Goal: Register for event/course

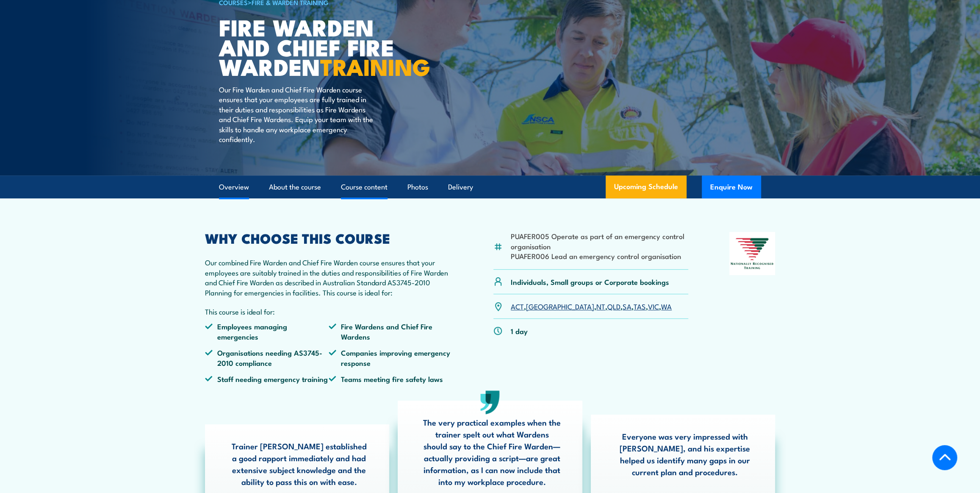
scroll to position [192, 0]
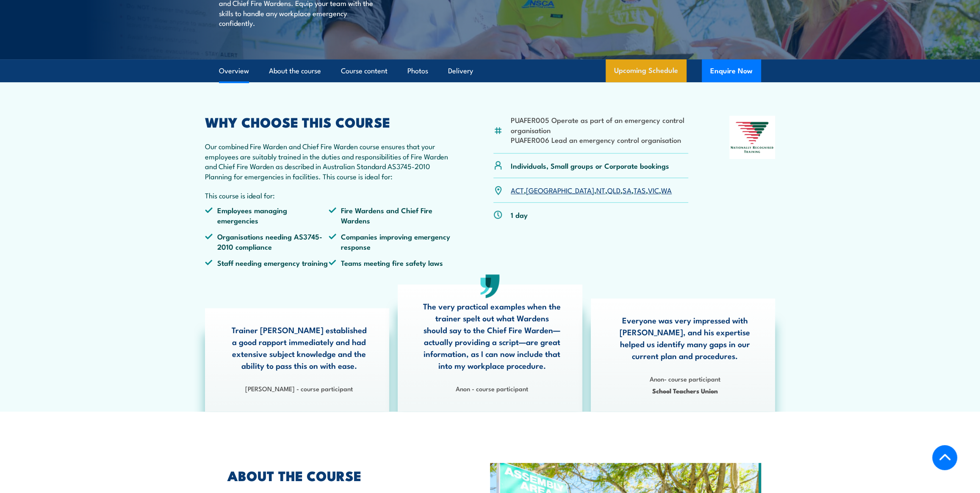
click at [628, 82] on link "Upcoming Schedule" at bounding box center [646, 70] width 81 height 23
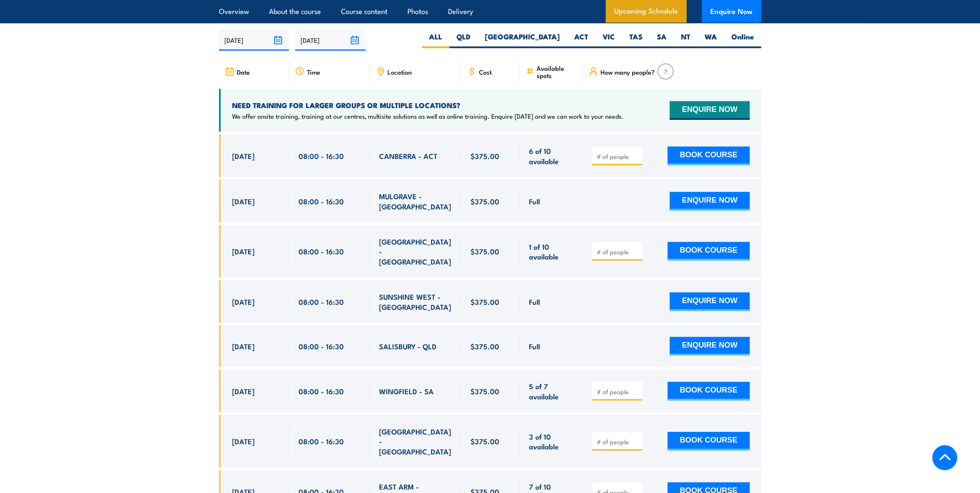
scroll to position [1500, 0]
click at [547, 36] on label "[GEOGRAPHIC_DATA]" at bounding box center [522, 39] width 89 height 17
click at [560, 36] on input "[GEOGRAPHIC_DATA]" at bounding box center [563, 34] width 6 height 6
radio input "true"
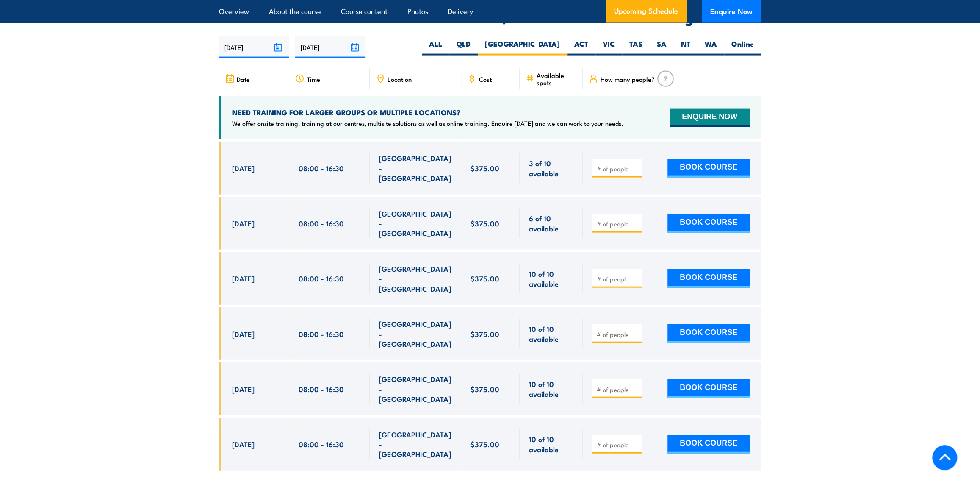
scroll to position [1500, 0]
